Goal: Information Seeking & Learning: Learn about a topic

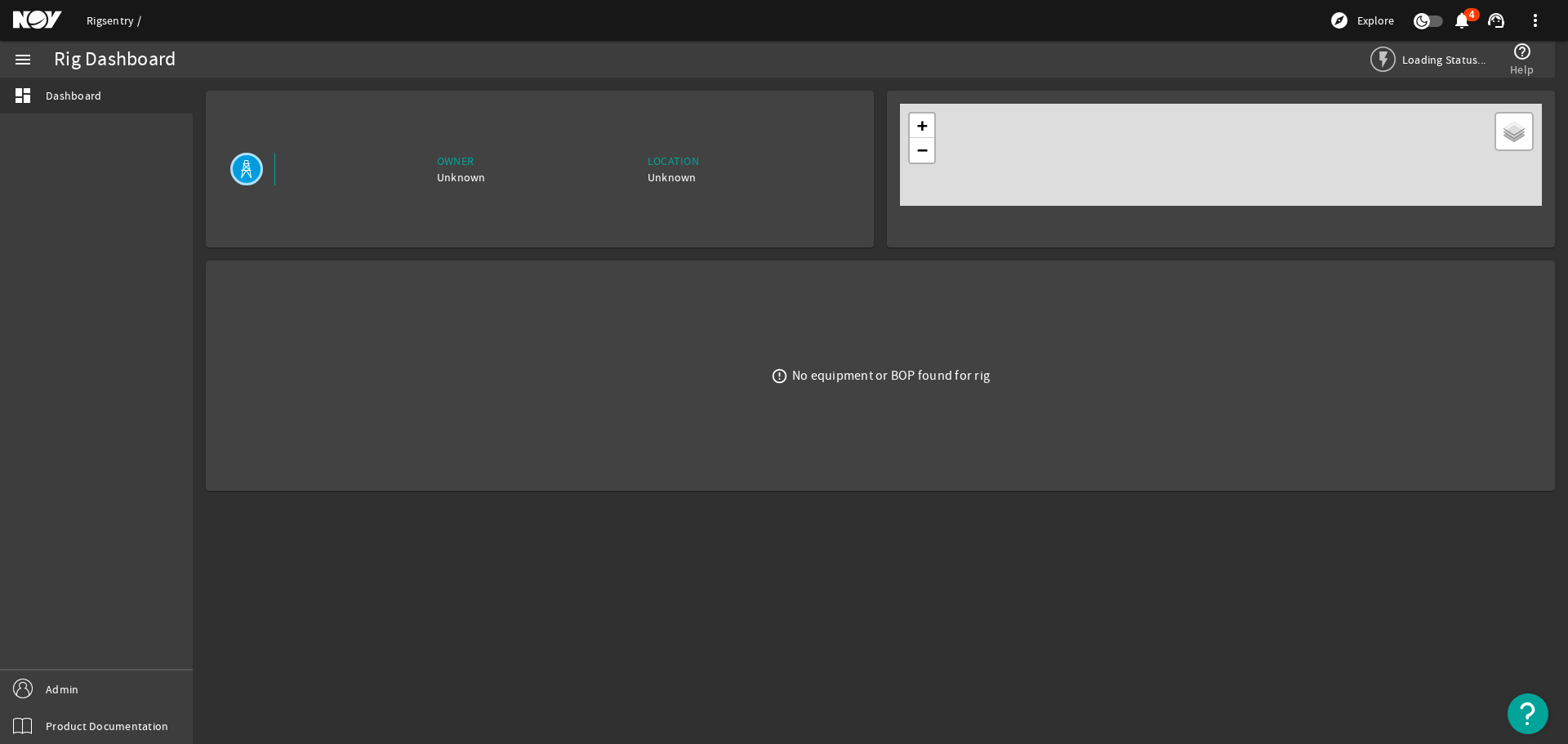
click at [97, 24] on link "Rigsentry" at bounding box center [113, 21] width 55 height 14
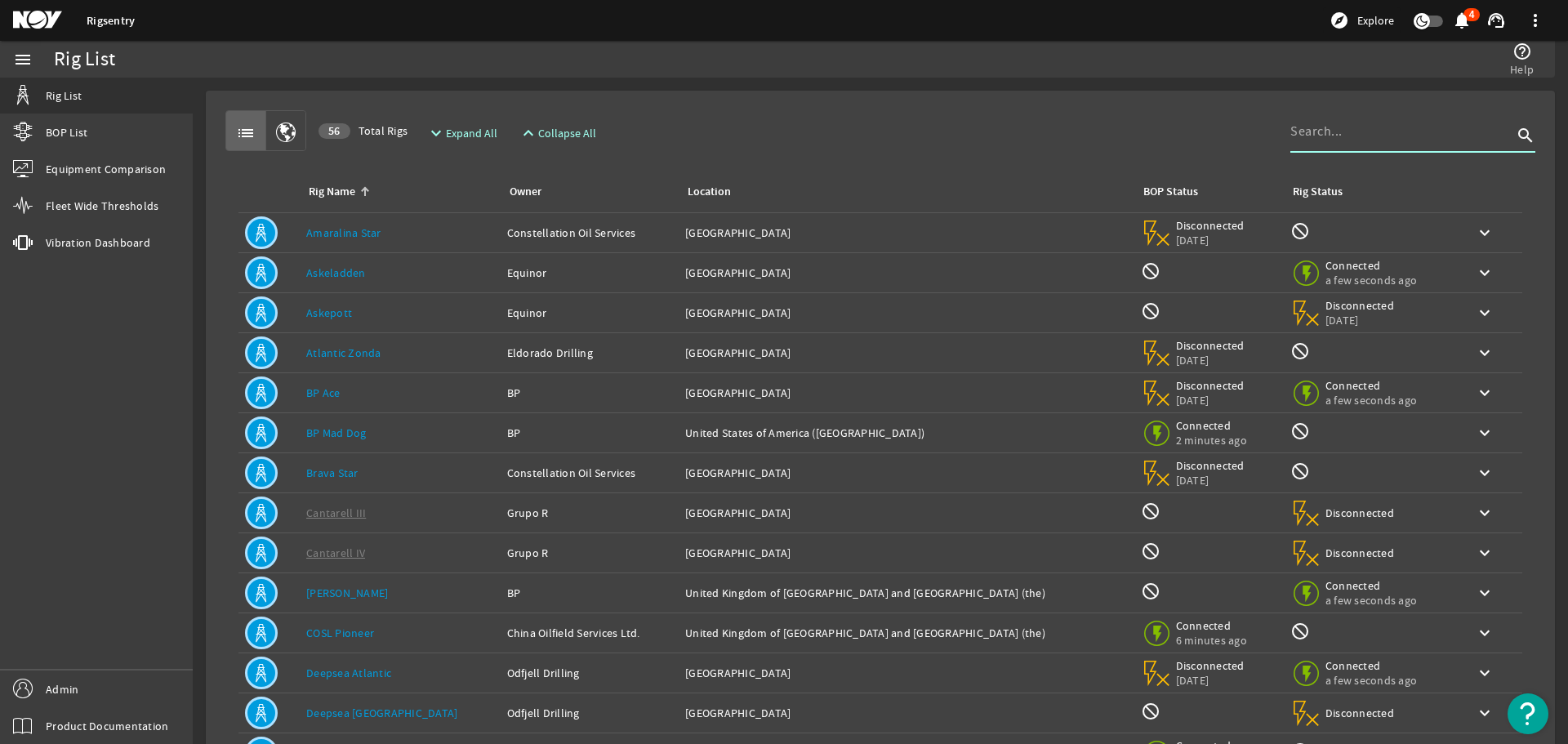
click at [1384, 139] on input at bounding box center [1400, 131] width 222 height 20
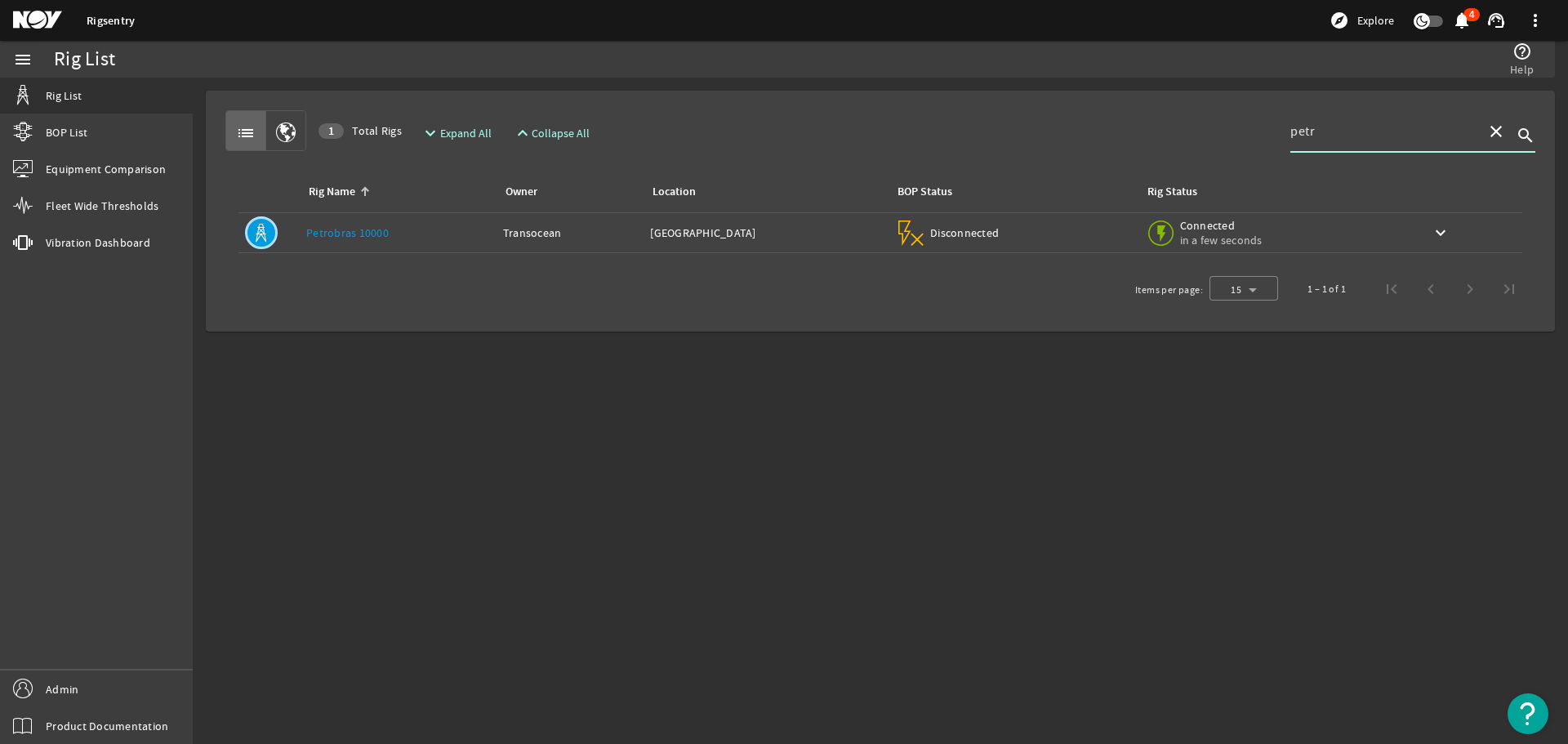
type input "petr"
click at [353, 236] on link "Petrobras 10000" at bounding box center [348, 233] width 83 height 14
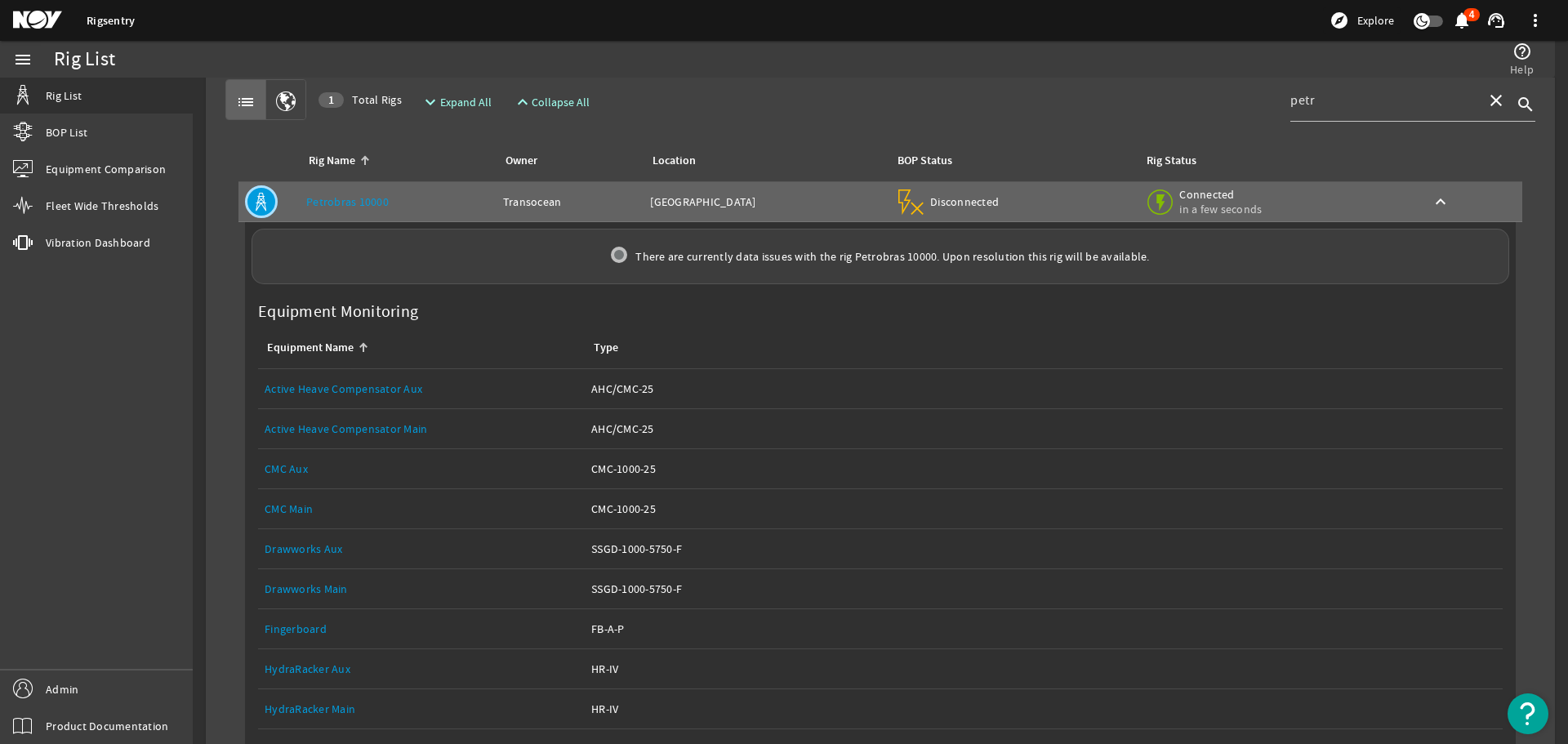
scroll to position [82, 0]
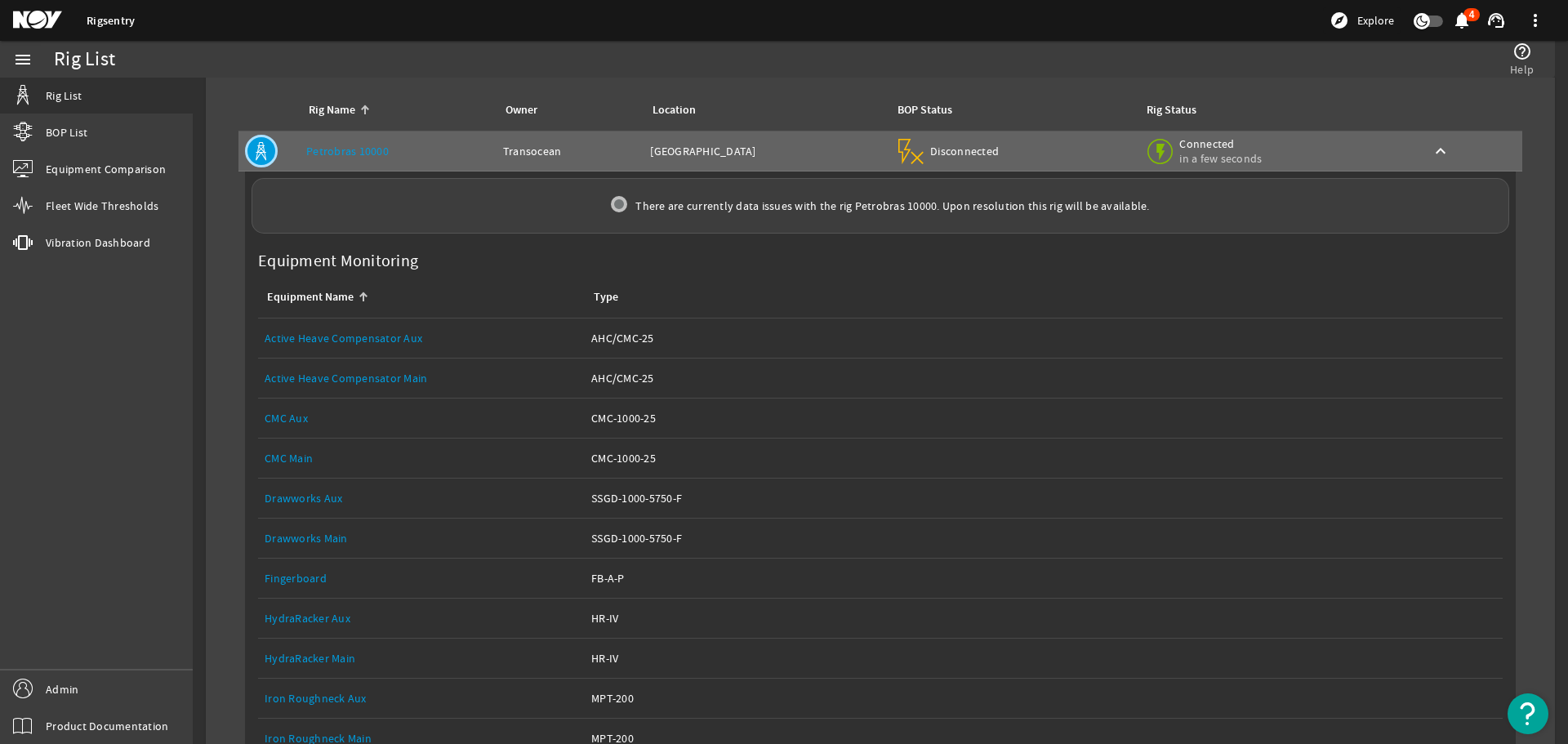
click at [315, 536] on link "Drawworks Main" at bounding box center [306, 538] width 84 height 14
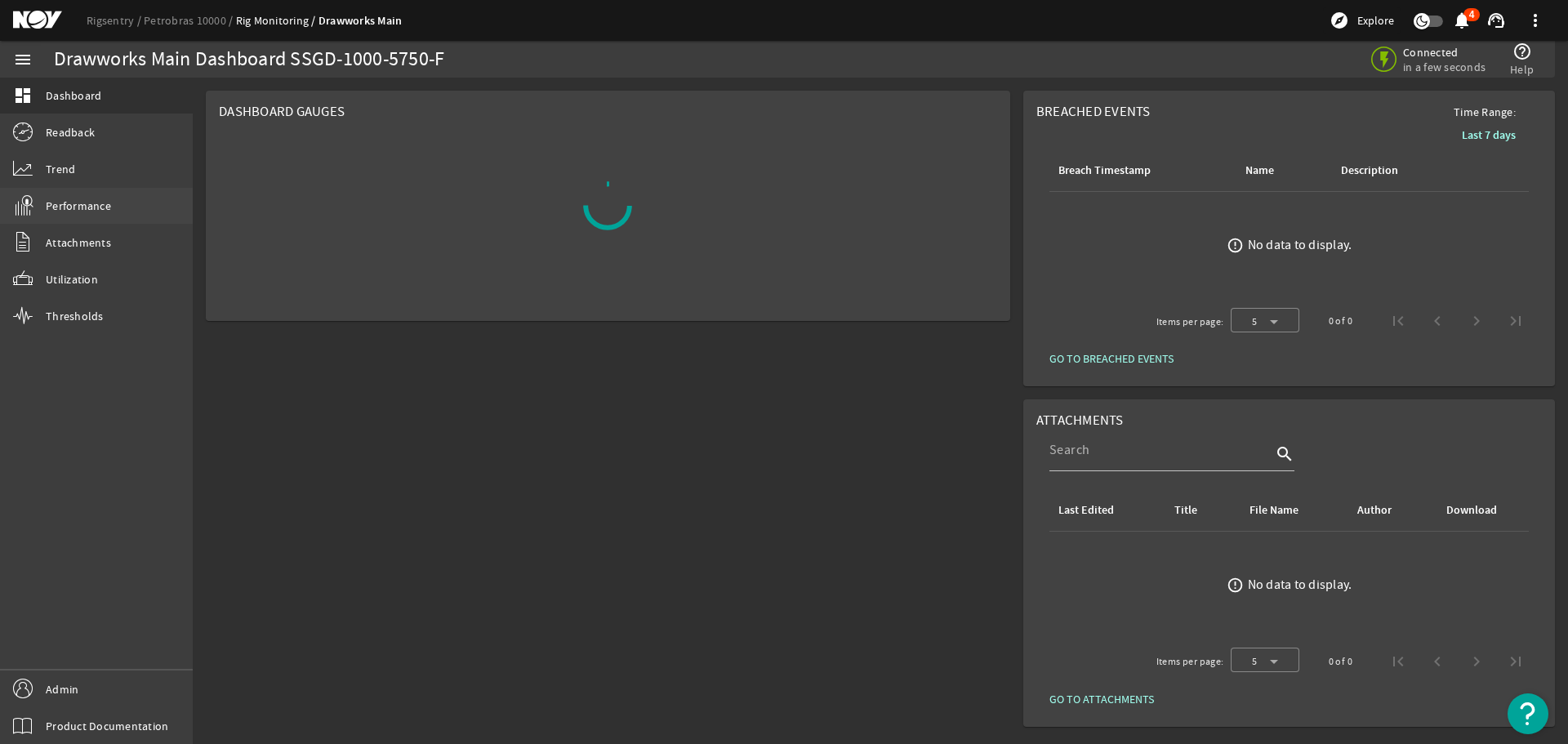
click at [63, 203] on span "Performance" at bounding box center [78, 206] width 66 height 16
